Goal: Task Accomplishment & Management: Use online tool/utility

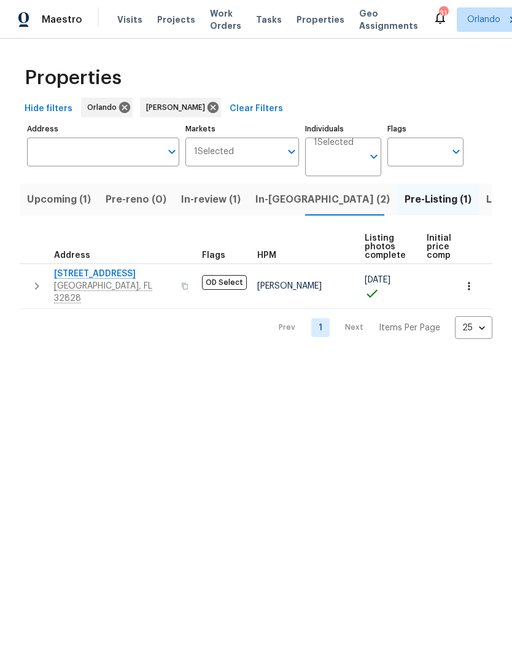
click at [487, 198] on span "Listed (3)" at bounding box center [510, 199] width 46 height 17
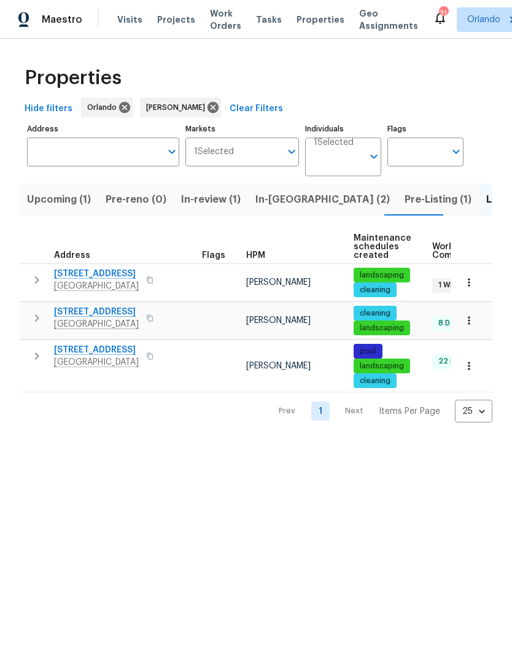
click at [114, 272] on span "[STREET_ADDRESS]" at bounding box center [96, 274] width 85 height 12
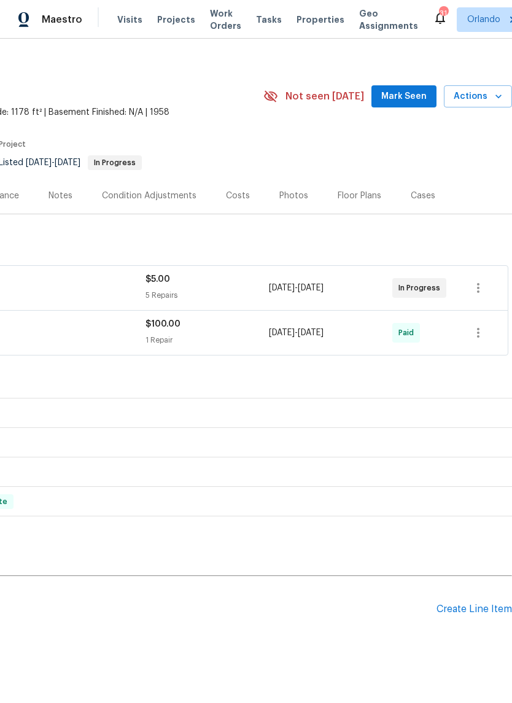
scroll to position [9, 182]
click at [410, 101] on span "Mark Seen" at bounding box center [403, 96] width 45 height 15
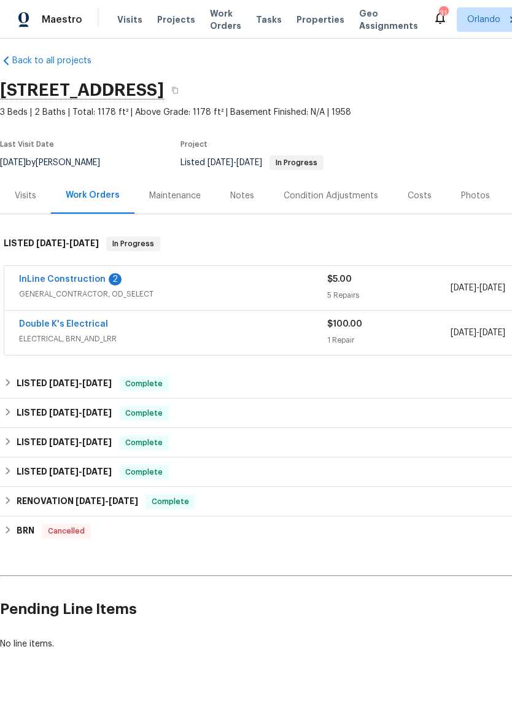
scroll to position [9, 0]
click at [90, 276] on link "InLine Construction" at bounding box center [62, 279] width 87 height 9
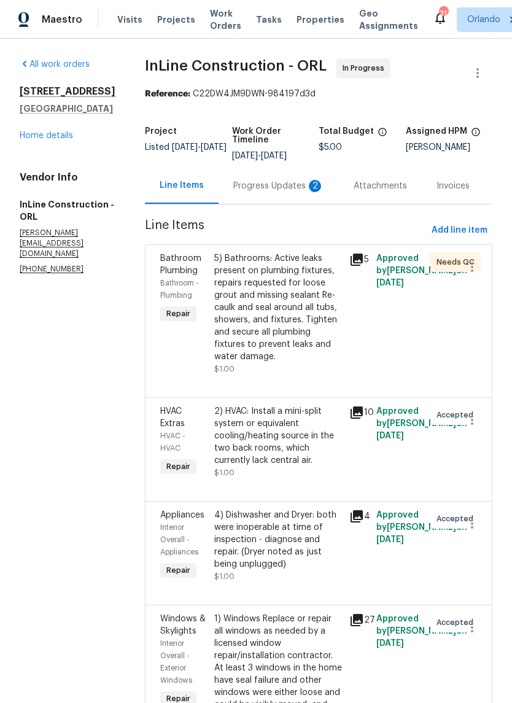
click at [309, 188] on div "2" at bounding box center [315, 186] width 12 height 12
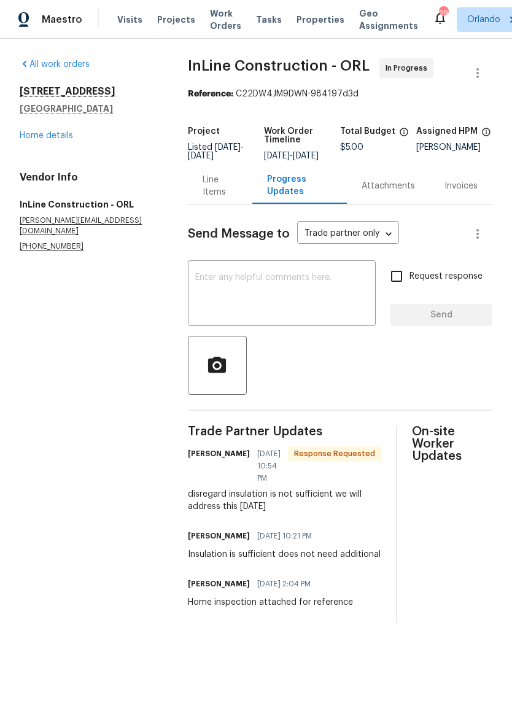
click at [213, 198] on div "Line Items" at bounding box center [220, 186] width 35 height 25
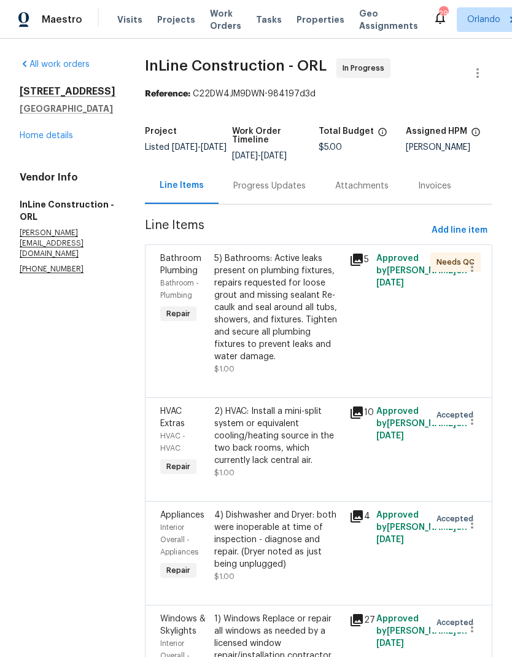
click at [297, 302] on div "5) Bathrooms: Active leaks present on plumbing fixtures, repairs requested for …" at bounding box center [278, 307] width 128 height 111
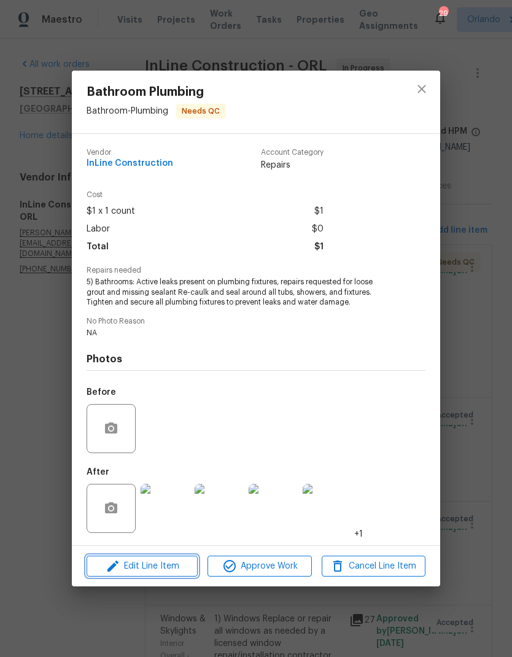
click at [174, 569] on span "Edit Line Item" at bounding box center [142, 566] width 104 height 15
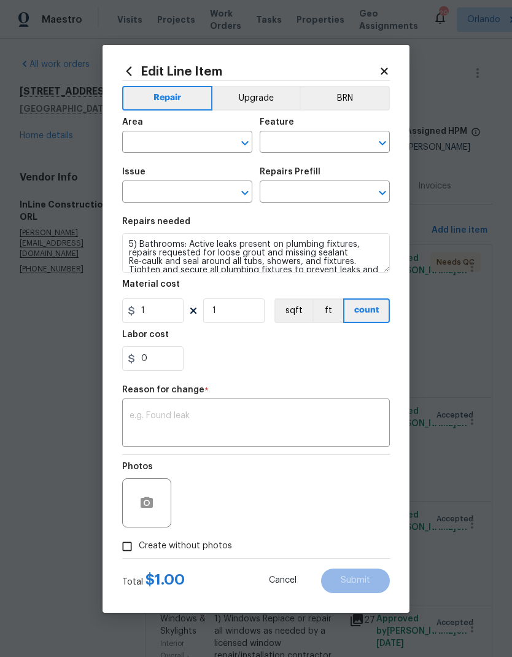
type input "Bathroom"
type input "Plumbing"
type input "Bathroom Plumbing"
type input "Add a Task $1.00"
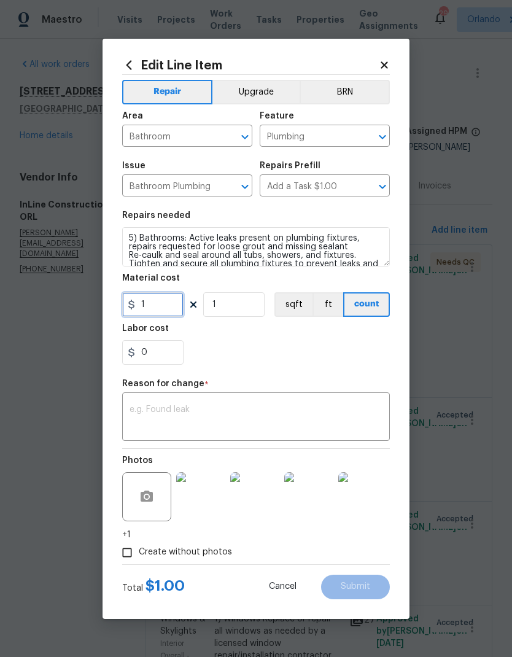
click at [170, 300] on input "1" at bounding box center [152, 304] width 61 height 25
type input "75"
click at [325, 389] on div "Reason for change *" at bounding box center [256, 388] width 268 height 16
click at [300, 408] on textarea at bounding box center [256, 418] width 253 height 26
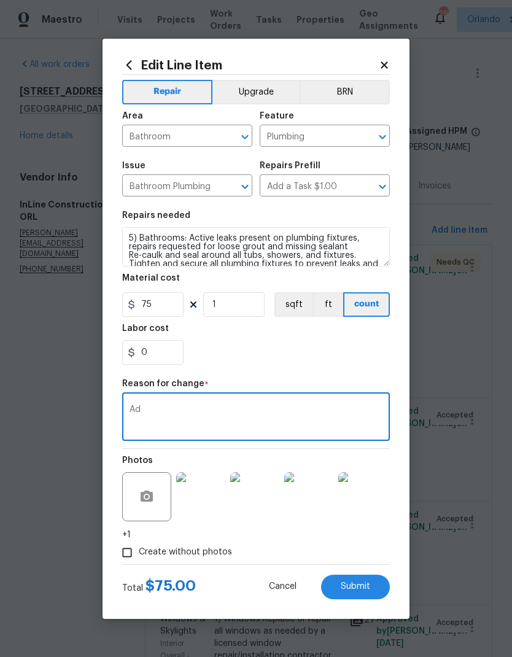
type textarea "A"
type textarea "Final cost"
click at [371, 589] on button "Submit" at bounding box center [355, 587] width 69 height 25
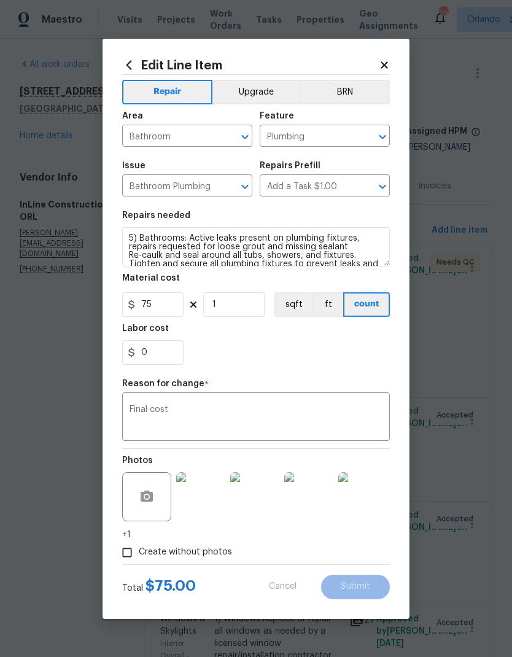
type input "1"
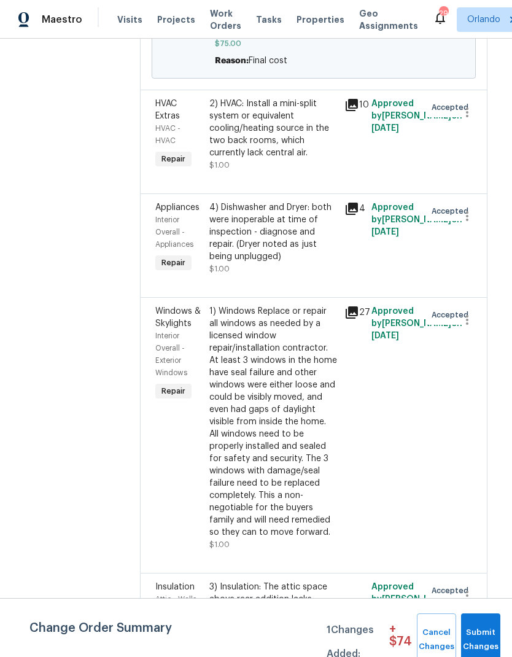
scroll to position [431, 5]
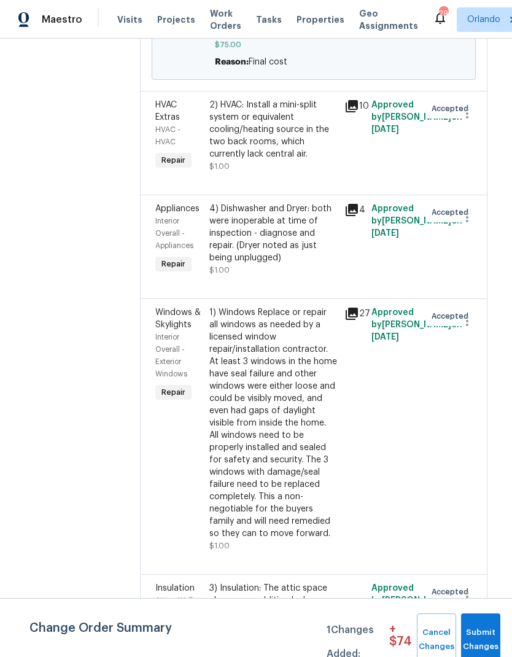
click at [283, 408] on div "1) Windows Replace or repair all windows as needed by a licensed window repair/…" at bounding box center [273, 423] width 128 height 233
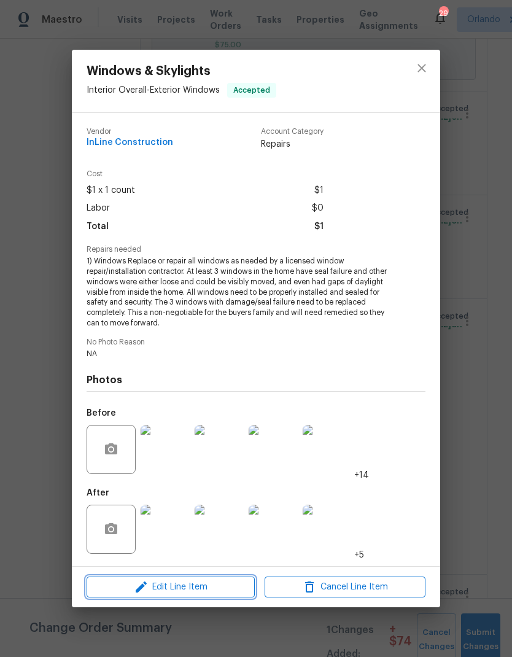
click at [221, 588] on span "Edit Line Item" at bounding box center [170, 587] width 161 height 15
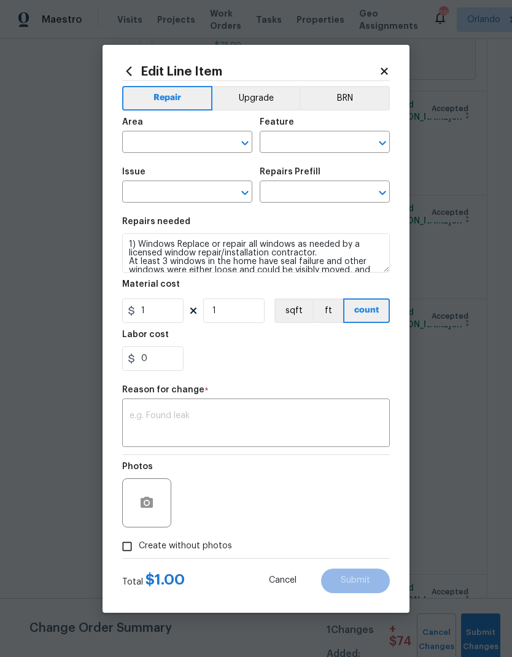
type input "Interior Overall"
type input "Exterior Windows"
type input "Windows & Skylights"
type input "Create Window Opening (Large) $409.44"
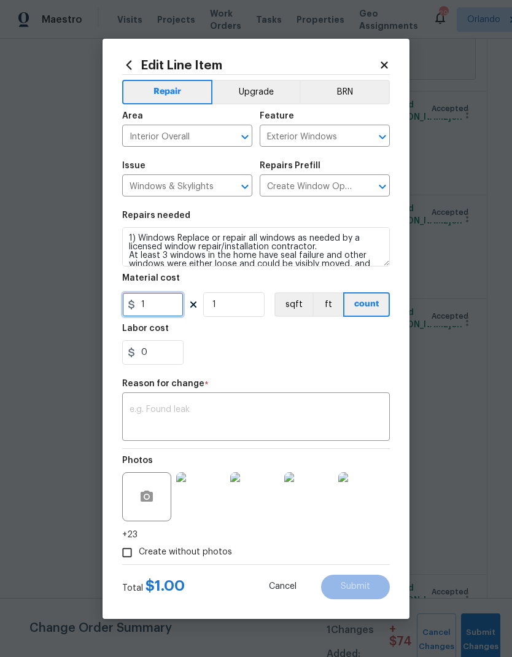
click at [169, 310] on input "1" at bounding box center [152, 304] width 61 height 25
type input "1275"
click at [292, 372] on section "Repairs needed 1) Windows Replace or repair all windows as needed by a licensed…" at bounding box center [256, 288] width 268 height 168
click at [256, 417] on textarea at bounding box center [256, 418] width 253 height 26
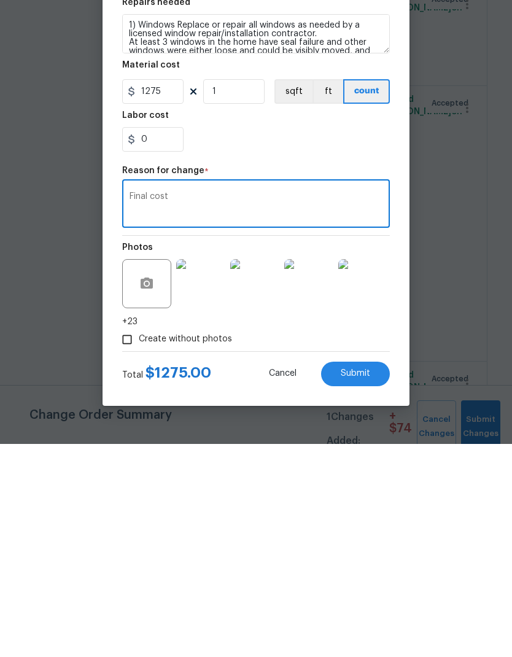
scroll to position [49, 0]
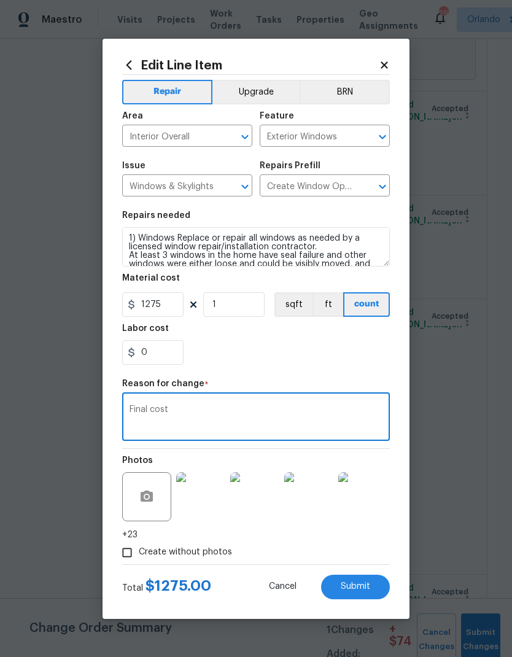
type textarea "Final cost"
click at [376, 592] on button "Submit" at bounding box center [355, 587] width 69 height 25
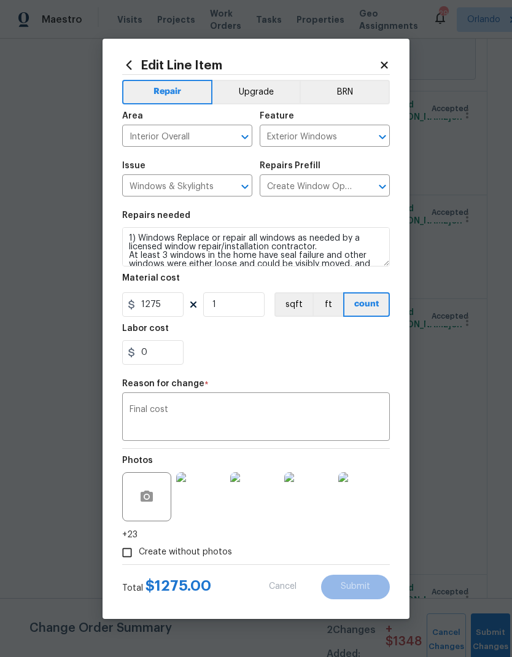
type input "1"
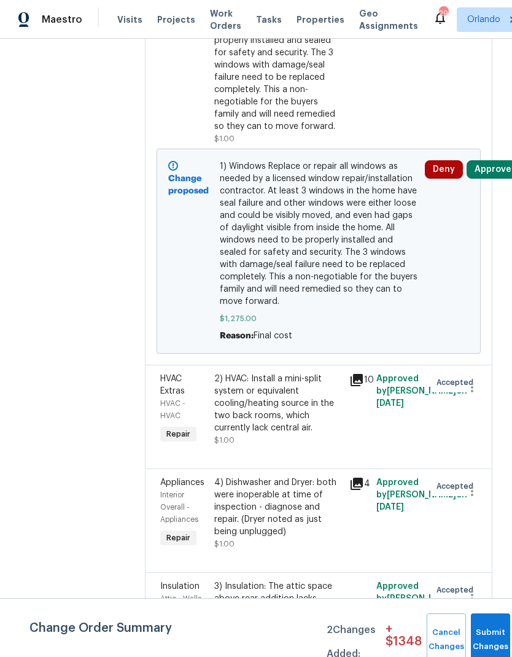
scroll to position [629, 0]
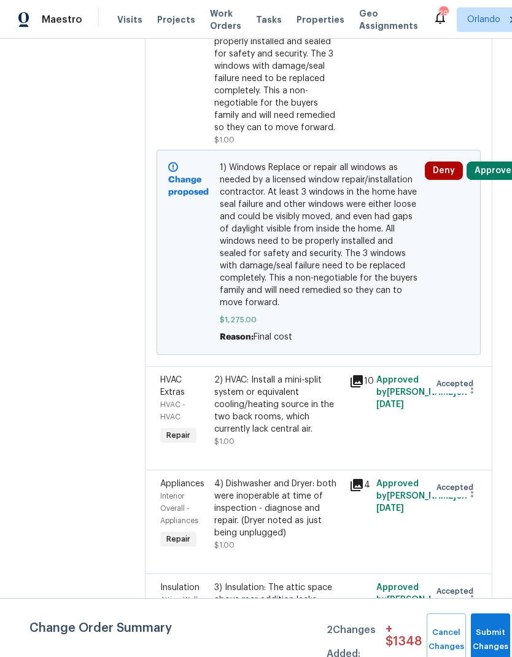
click at [294, 403] on div "2) HVAC: Install a mini-split system or equivalent cooling/heating source in th…" at bounding box center [278, 404] width 128 height 61
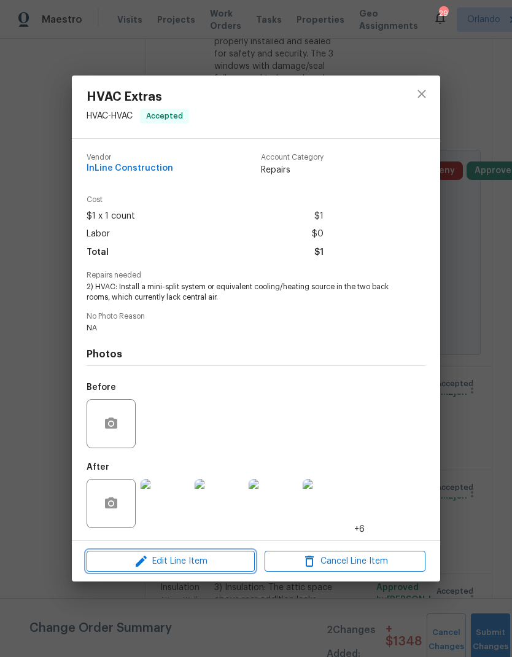
click at [222, 560] on span "Edit Line Item" at bounding box center [170, 561] width 161 height 15
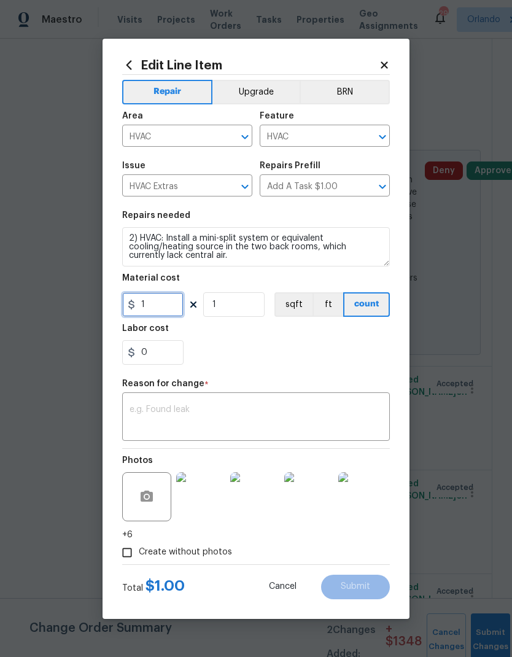
click at [170, 308] on input "1" at bounding box center [152, 304] width 61 height 25
type input "3200"
click at [269, 401] on div "Repair Upgrade BRN Area HVAC ​ Feature HVAC ​ Issue HVAC Extras ​ Repairs Prefi…" at bounding box center [256, 320] width 268 height 490
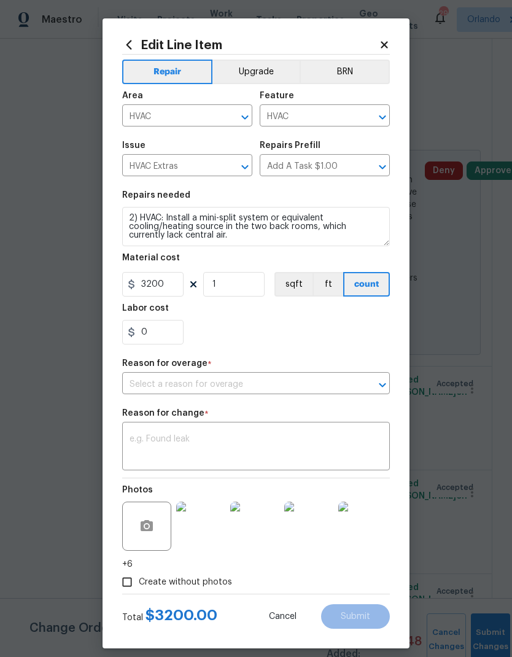
click at [252, 448] on textarea at bounding box center [256, 448] width 253 height 26
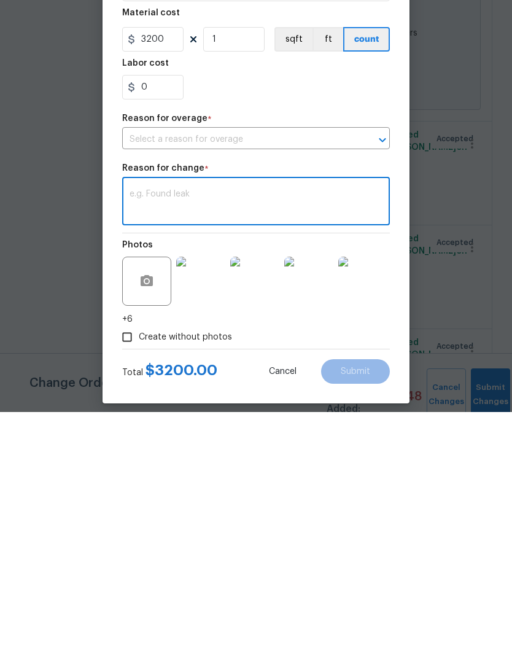
click at [340, 375] on input "text" at bounding box center [238, 384] width 233 height 19
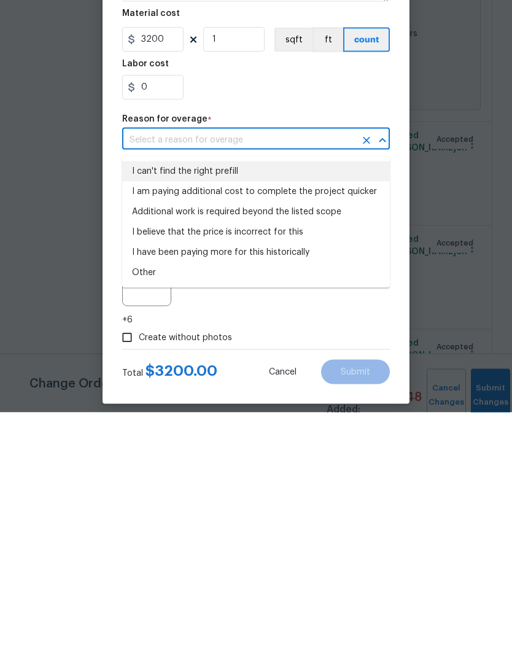
click at [291, 406] on li "I can't find the right prefill" at bounding box center [256, 416] width 268 height 20
type input "I can't find the right prefill"
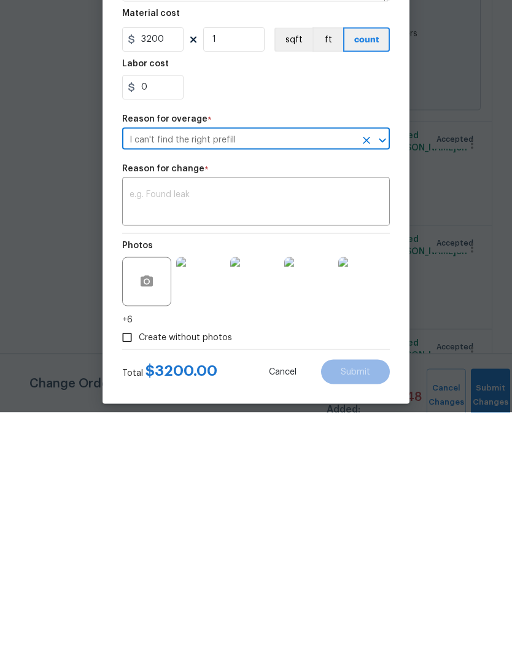
click at [270, 435] on textarea at bounding box center [256, 448] width 253 height 26
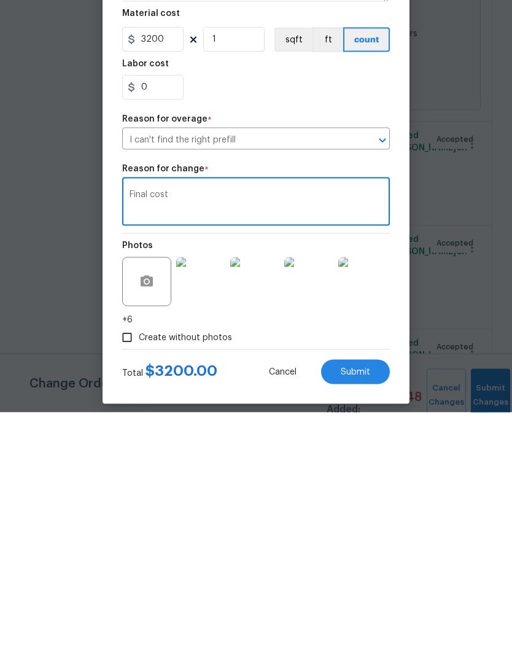
scroll to position [49, 0]
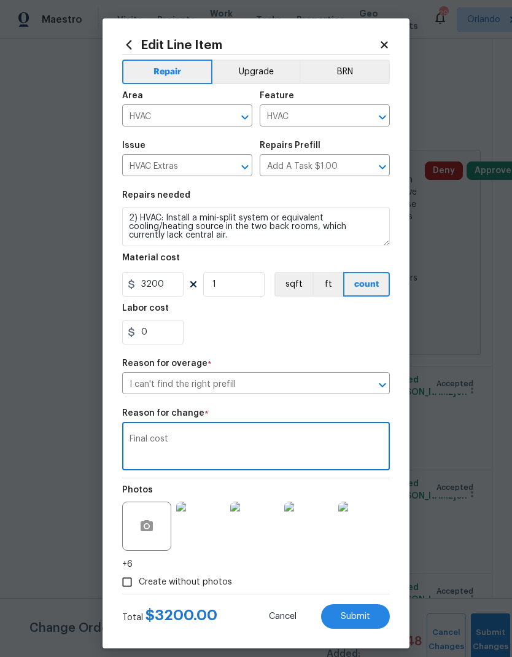
type textarea "Final cost"
click at [380, 611] on button "Submit" at bounding box center [355, 616] width 69 height 25
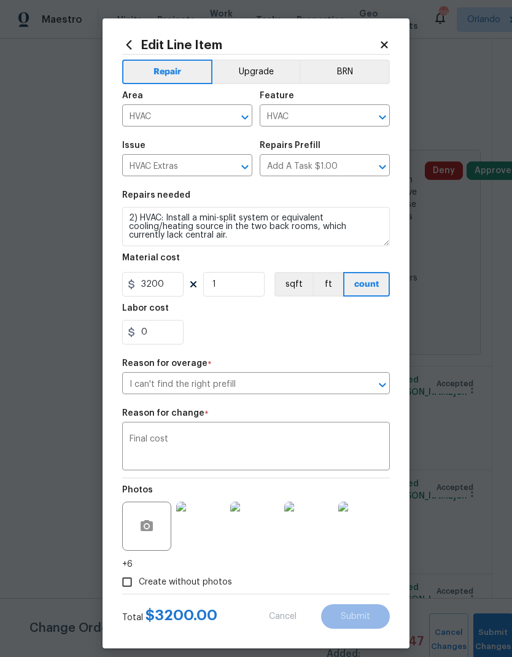
type input "1"
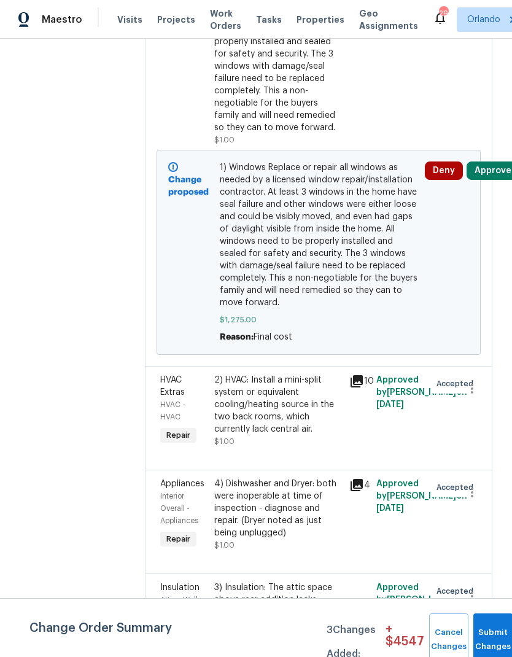
click at [286, 478] on div "4) Dishwasher and Dryer: both were inoperable at time of inspection - diagnose …" at bounding box center [278, 508] width 128 height 61
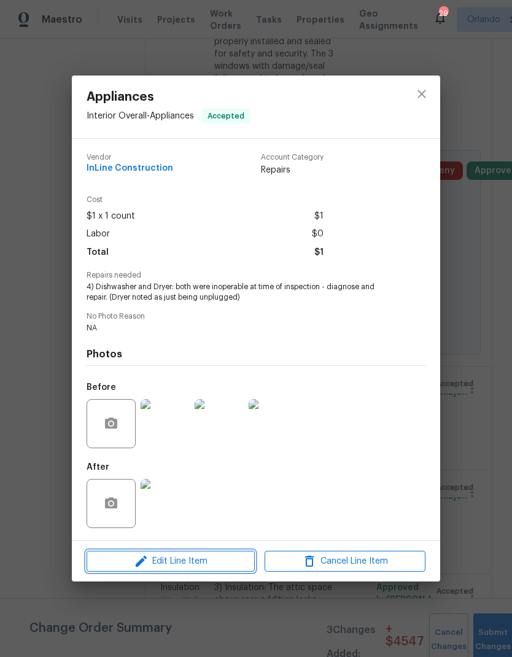
click at [209, 565] on span "Edit Line Item" at bounding box center [170, 561] width 161 height 15
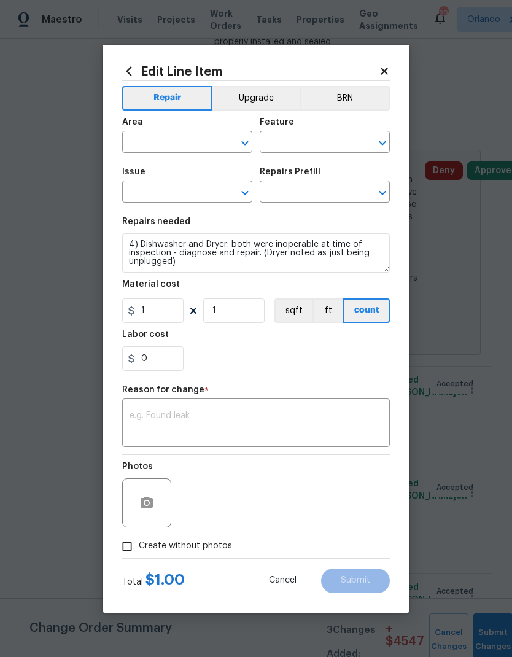
type input "Interior Overall"
type input "Appliances"
type input "Add a Task $1.00"
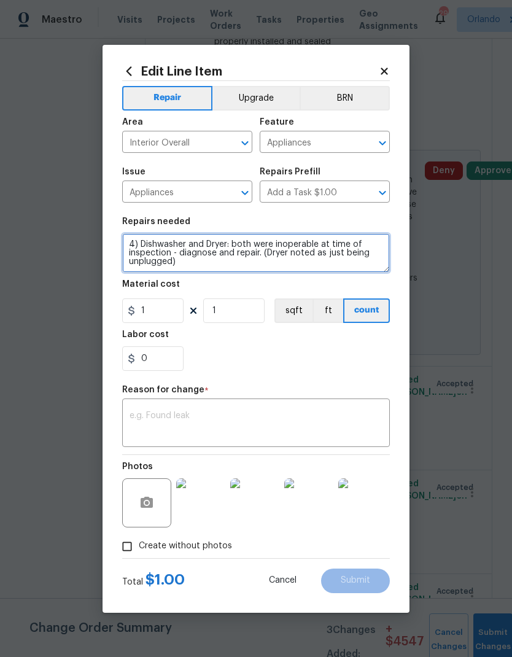
click at [281, 254] on textarea "4) Dishwasher and Dryer: both were inoperable at time of inspection - diagnose …" at bounding box center [256, 252] width 268 height 39
click at [280, 254] on textarea "4) Dishwasher and Dryer: both were inoperable at time of inspection - diagnose …" at bounding box center [256, 252] width 268 height 39
click at [276, 253] on textarea "4) Dishwasher and Dryer: both were inoperable at time of inspection - diagnose …" at bounding box center [256, 252] width 268 height 39
type textarea "4) Dishwasher and Dryer: both were inoperable at time of inspection - diagnose …"
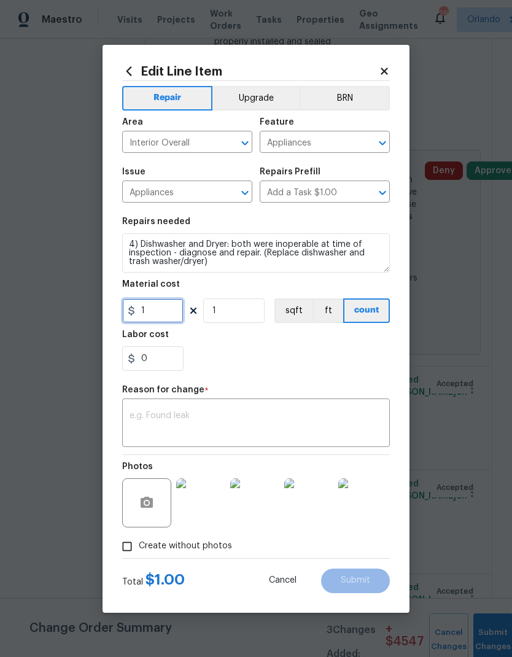
click at [167, 307] on input "1" at bounding box center [152, 311] width 61 height 25
type input "625"
click at [286, 388] on div "Reason for change *" at bounding box center [256, 394] width 268 height 16
click at [260, 420] on textarea at bounding box center [256, 425] width 253 height 26
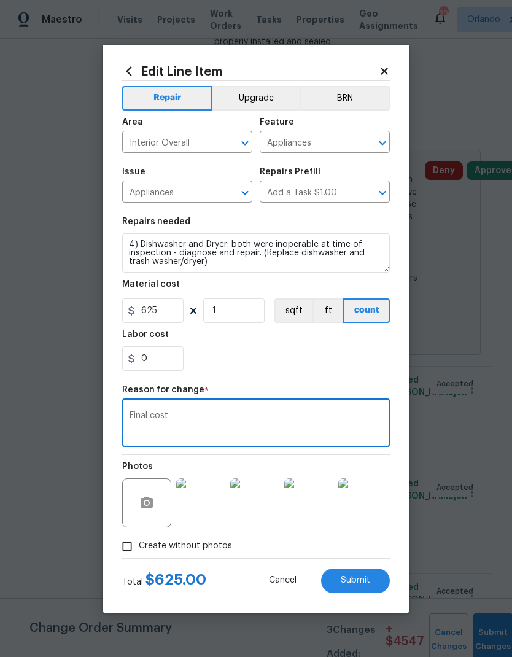
type textarea "Final cost"
click at [362, 579] on span "Submit" at bounding box center [355, 580] width 29 height 9
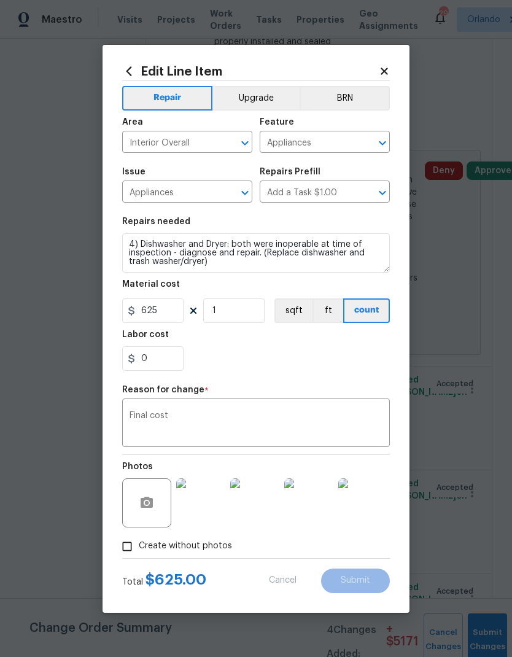
type textarea "4) Dishwasher and Dryer: both were inoperable at time of inspection - diagnose …"
type input "1"
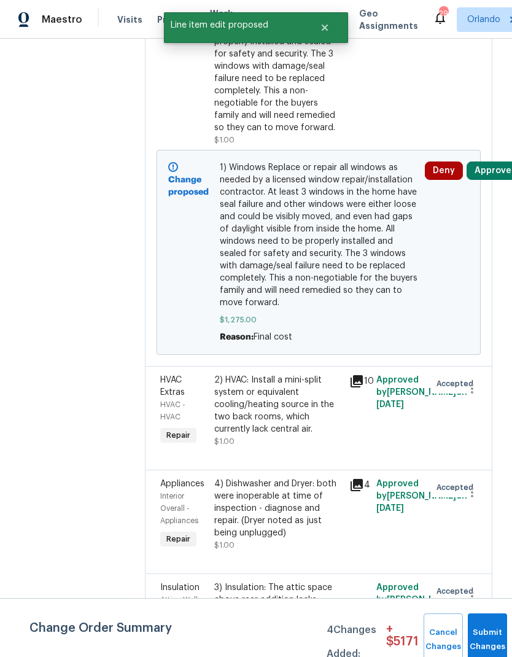
scroll to position [0, 0]
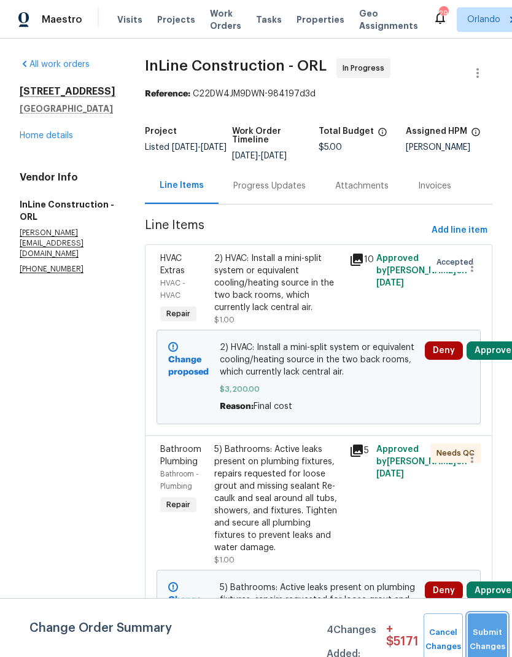
click at [488, 633] on button "Submit Changes" at bounding box center [487, 640] width 39 height 53
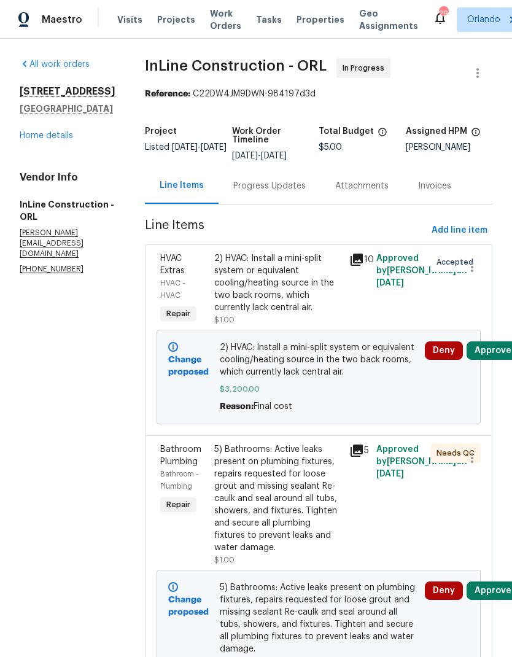
click at [507, 351] on button "Approve" at bounding box center [493, 351] width 53 height 18
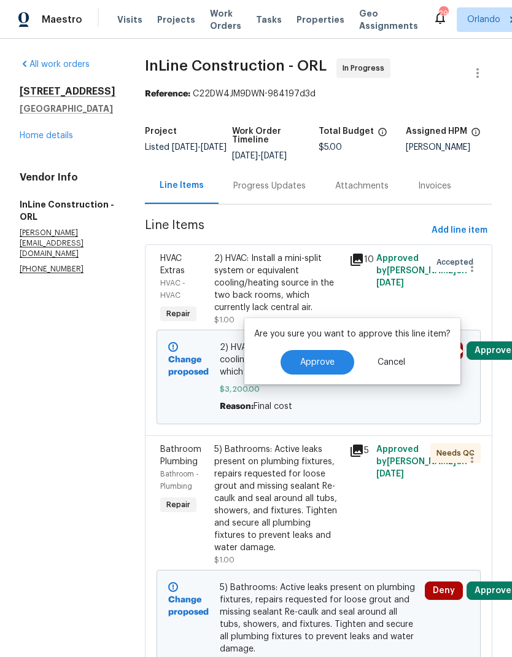
click at [326, 361] on span "Approve" at bounding box center [317, 362] width 34 height 9
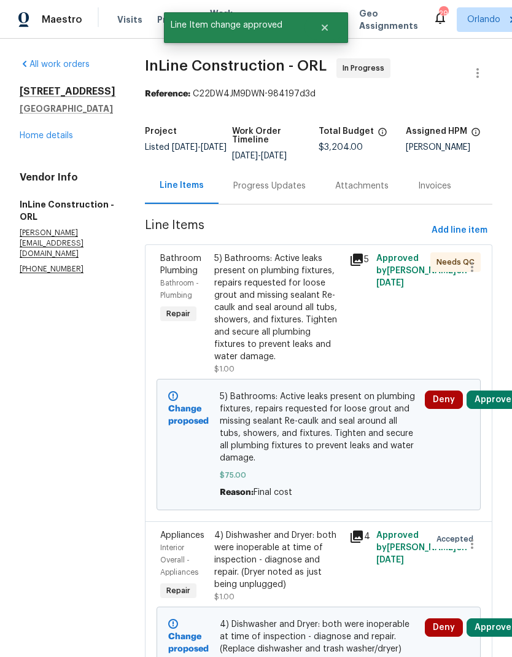
click at [505, 398] on button "Approve" at bounding box center [493, 400] width 53 height 18
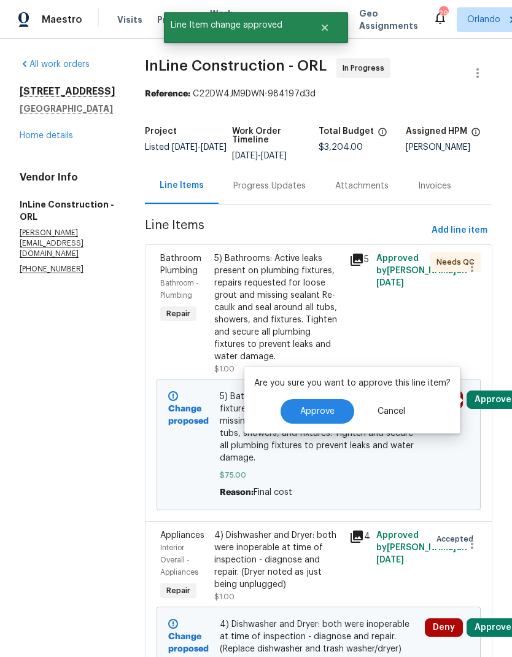
click at [329, 417] on button "Approve" at bounding box center [318, 411] width 74 height 25
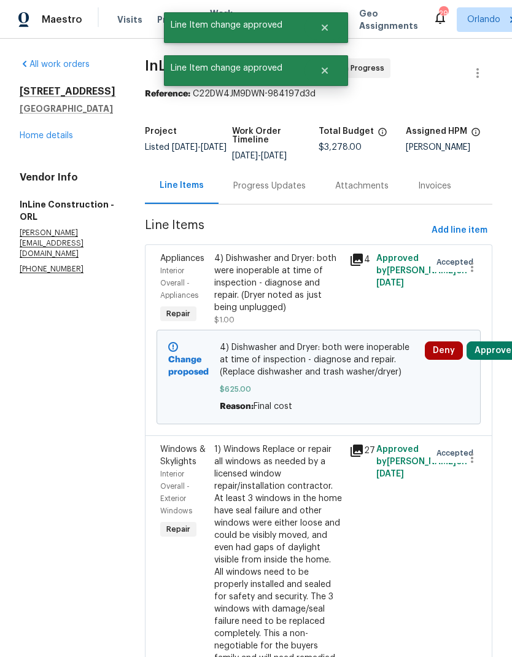
click at [495, 354] on button "Approve" at bounding box center [493, 351] width 53 height 18
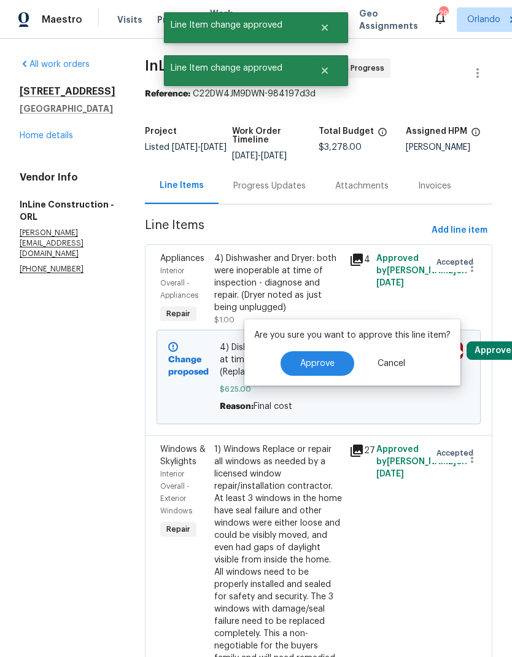
click at [332, 361] on button "Approve" at bounding box center [318, 363] width 74 height 25
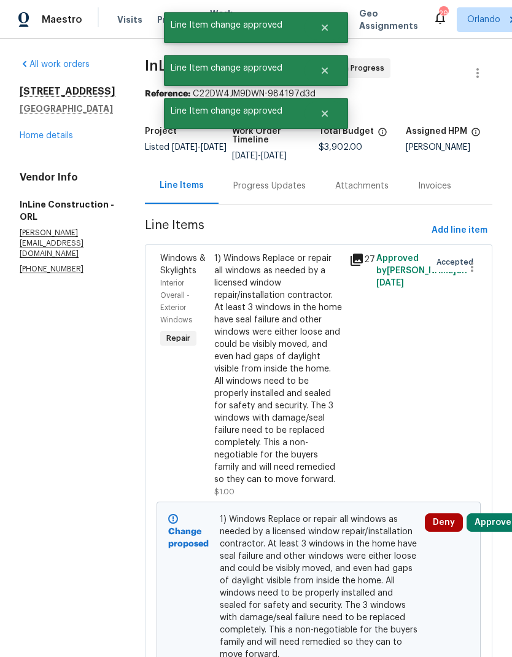
click at [500, 525] on button "Approve" at bounding box center [493, 523] width 53 height 18
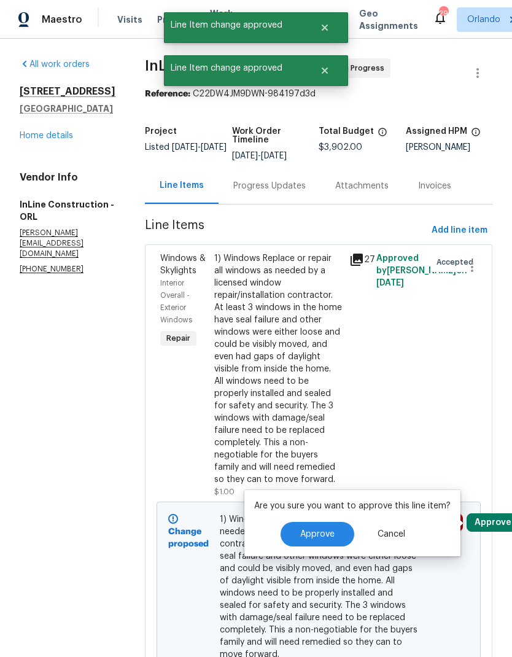
click at [337, 530] on button "Approve" at bounding box center [318, 534] width 74 height 25
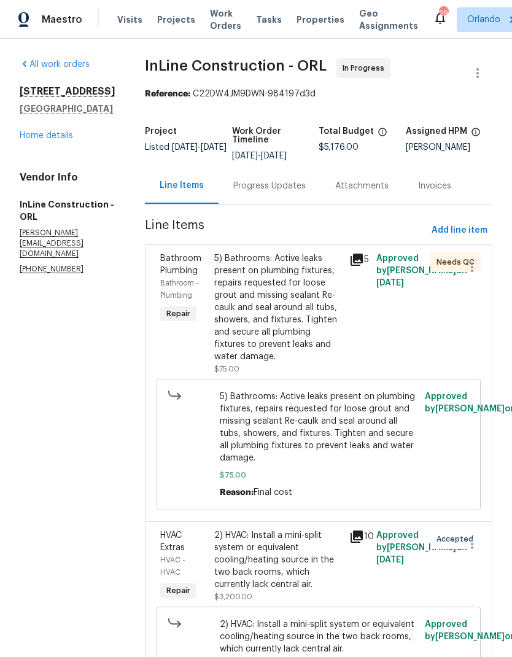
click at [295, 180] on div "Progress Updates" at bounding box center [269, 186] width 72 height 12
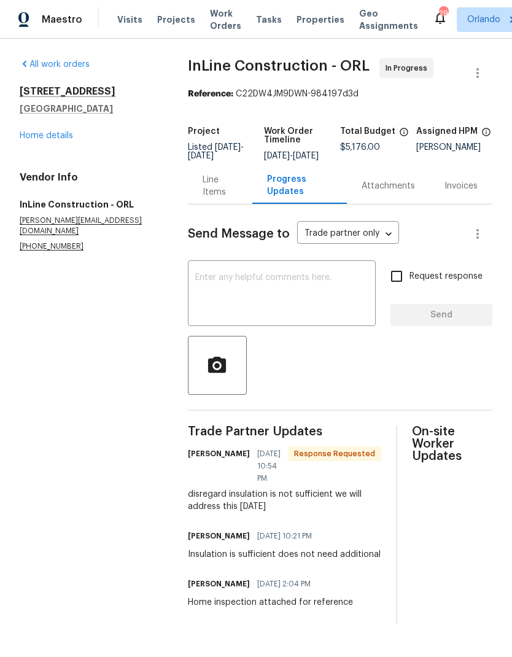
click at [316, 306] on textarea at bounding box center [281, 294] width 173 height 43
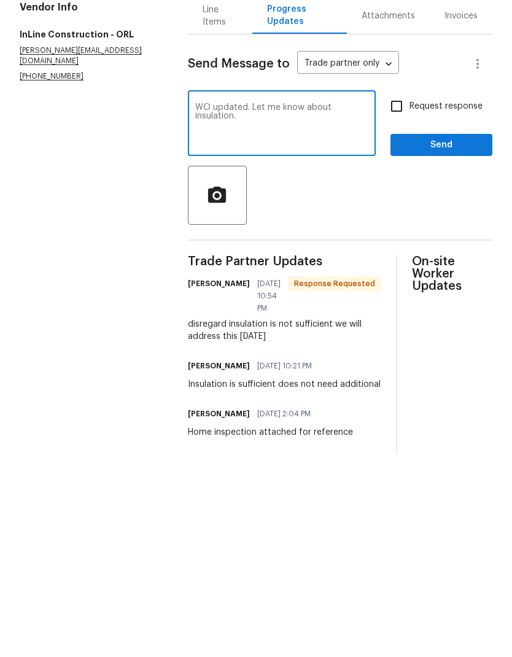
type textarea "WO updated. Let me know about insulation."
click at [394, 264] on input "Request response" at bounding box center [397, 277] width 26 height 26
checkbox input "true"
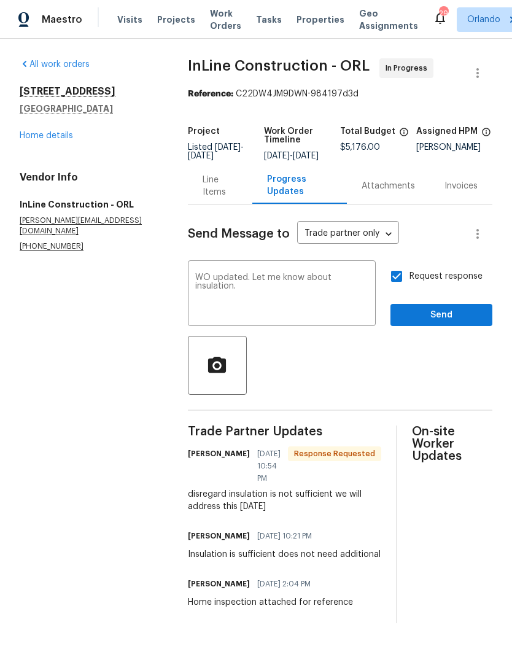
click at [195, 287] on textarea "WO updated. Let me know about insulation." at bounding box center [281, 294] width 173 height 43
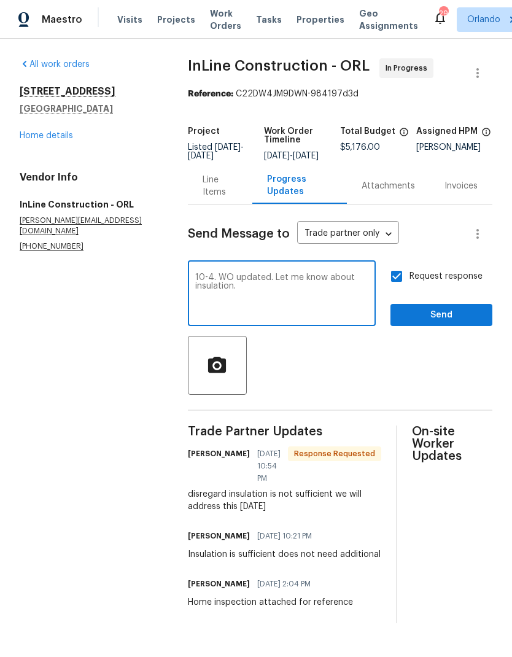
type textarea "10-4. WO updated. Let me know about insulation."
click at [370, 378] on div at bounding box center [340, 365] width 305 height 59
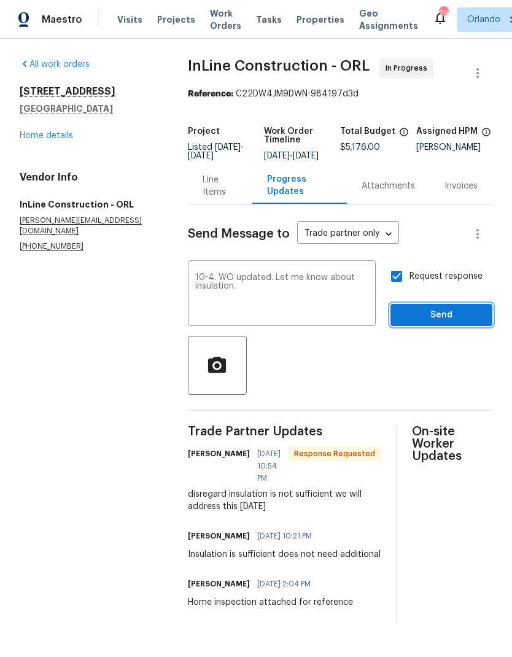
click at [459, 322] on span "Send" at bounding box center [442, 315] width 82 height 15
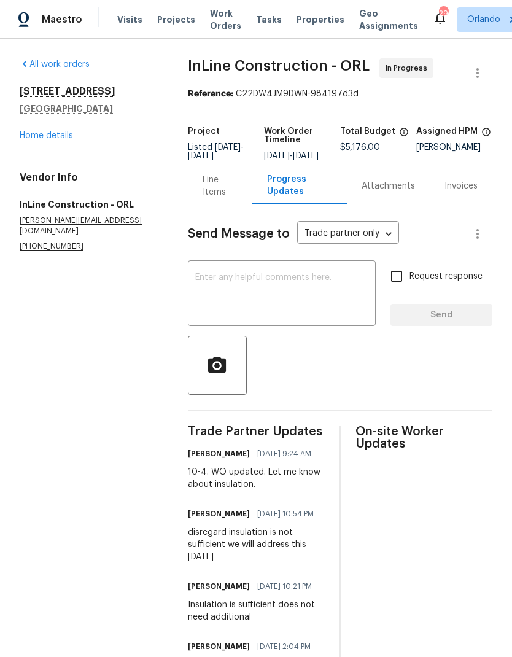
click at [208, 195] on div "Line Items" at bounding box center [220, 186] width 35 height 25
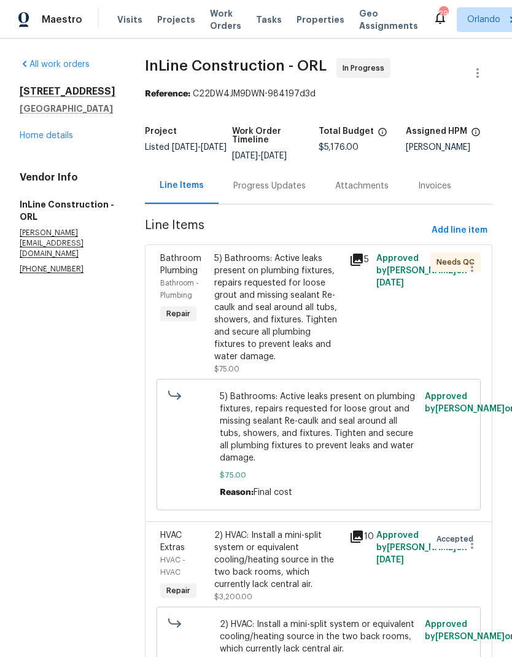
click at [60, 139] on link "Home details" at bounding box center [46, 135] width 53 height 9
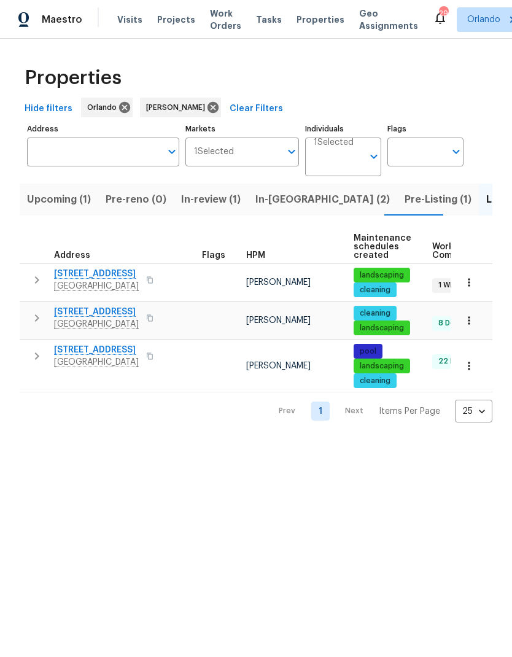
click at [397, 210] on button "Pre-Listing (1)" at bounding box center [438, 200] width 82 height 32
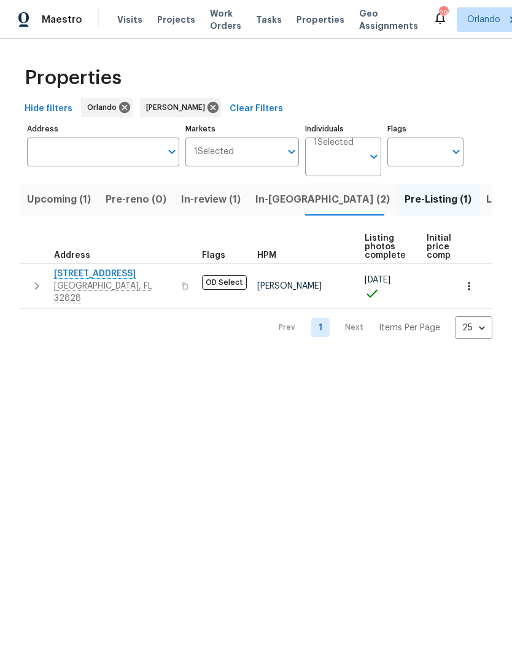
click at [279, 202] on span "In-[GEOGRAPHIC_DATA] (2)" at bounding box center [323, 199] width 135 height 17
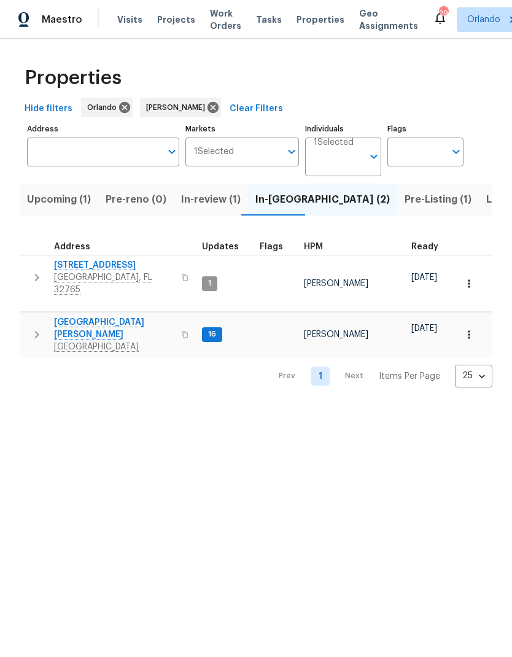
click at [106, 270] on span "[STREET_ADDRESS]" at bounding box center [114, 265] width 120 height 12
click at [97, 316] on span "[GEOGRAPHIC_DATA][PERSON_NAME]" at bounding box center [114, 328] width 120 height 25
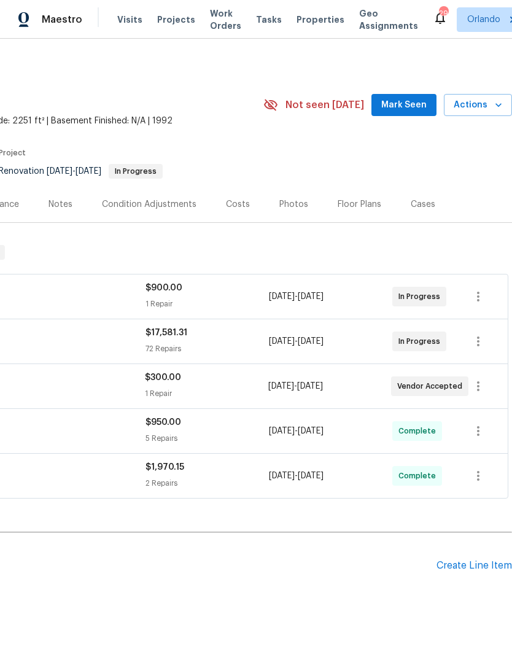
scroll to position [0, 182]
click at [418, 108] on span "Mark Seen" at bounding box center [403, 105] width 45 height 15
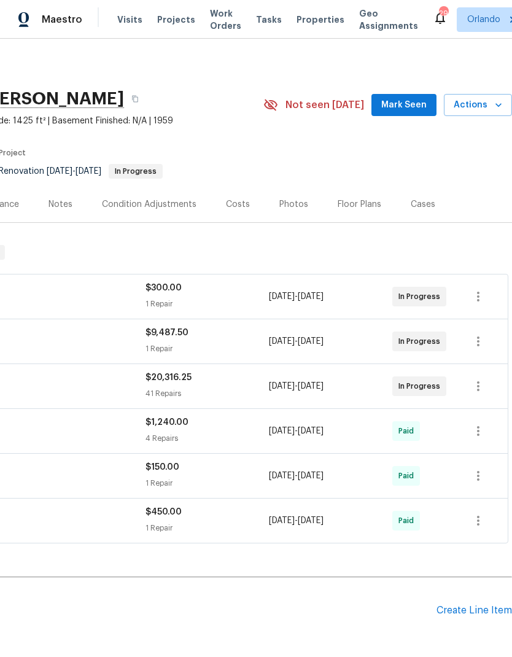
scroll to position [0, 182]
click at [424, 110] on span "Mark Seen" at bounding box center [403, 105] width 45 height 15
